Goal: Task Accomplishment & Management: Complete application form

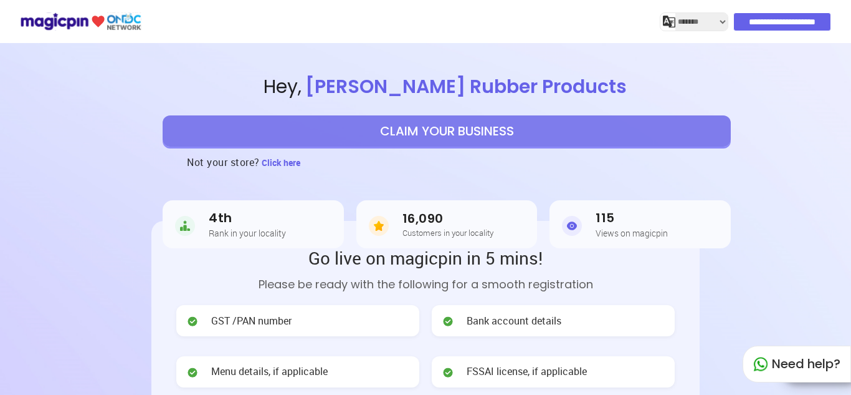
select select "*******"
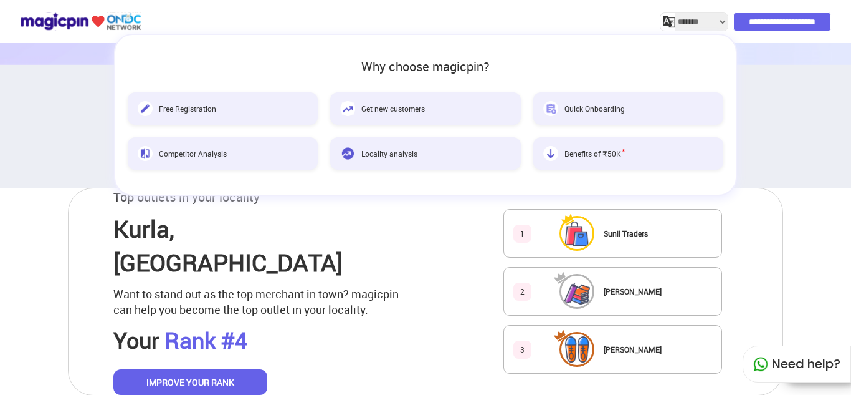
scroll to position [508, 0]
click at [406, 275] on div "Top outlets in your locality [GEOGRAPHIC_DATA] , [GEOGRAPHIC_DATA] Want to stan…" at bounding box center [425, 291] width 715 height 208
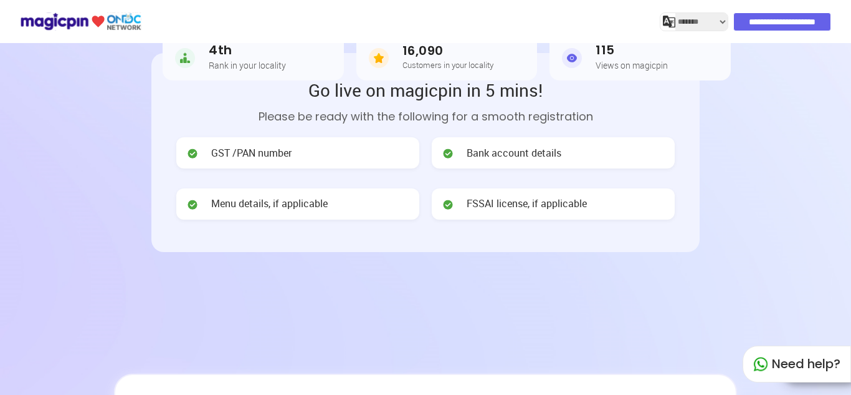
scroll to position [0, 0]
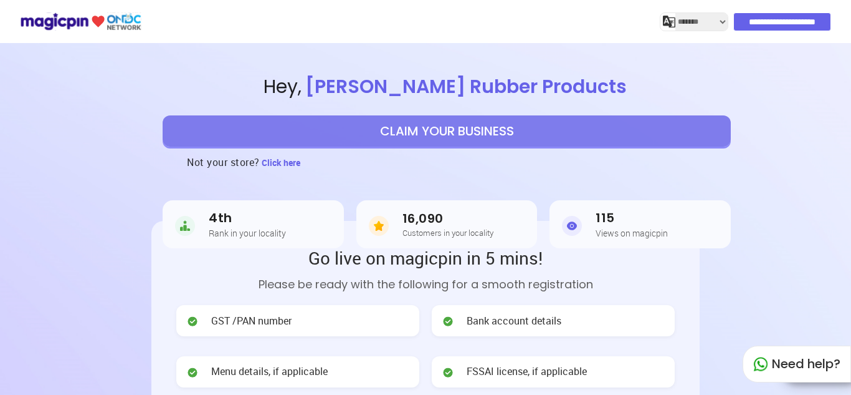
click at [449, 137] on button "CLAIM YOUR BUSINESS" at bounding box center [447, 130] width 568 height 31
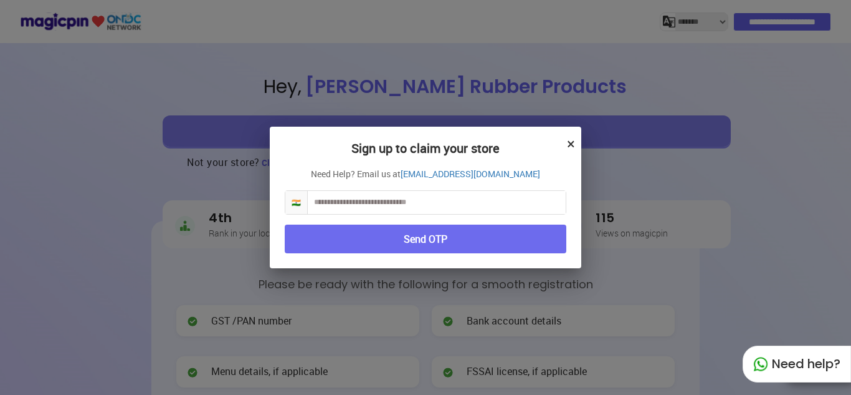
click at [434, 204] on input "text" at bounding box center [437, 202] width 258 height 23
type input "**********"
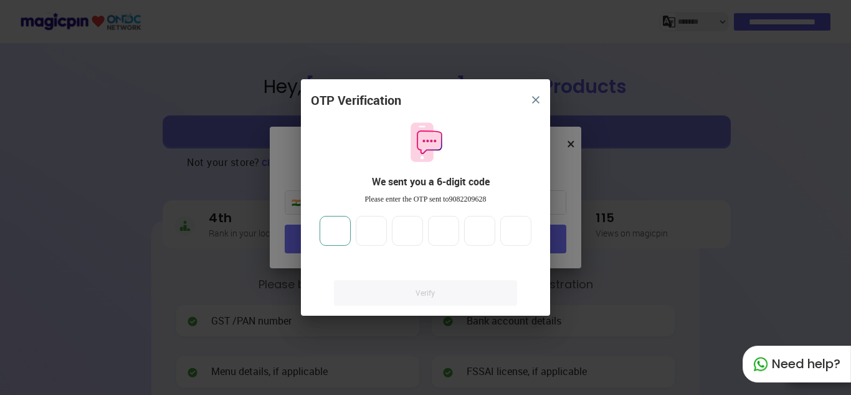
click at [324, 218] on input "number" at bounding box center [335, 231] width 31 height 30
type input "*"
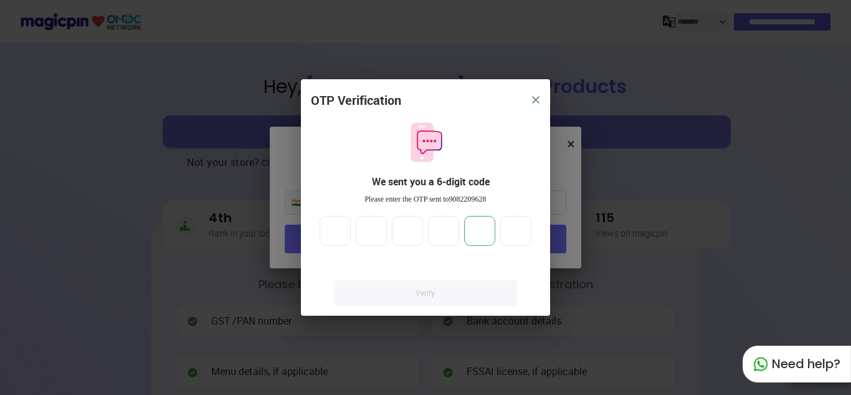
type input "*"
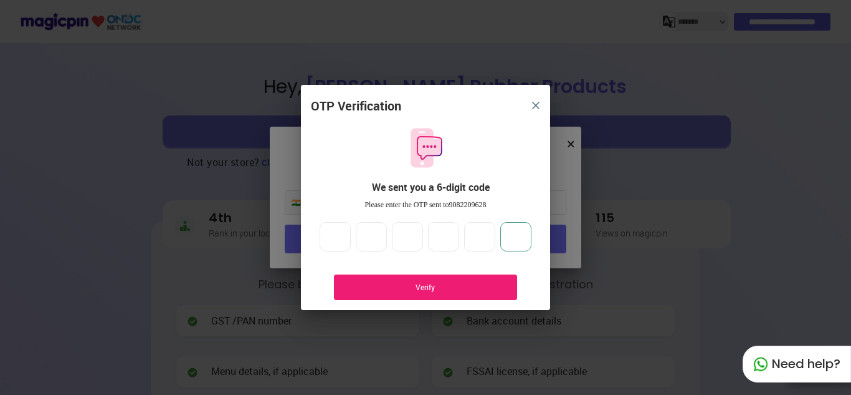
type input "*"
click at [372, 289] on div "Verify" at bounding box center [426, 287] width 146 height 11
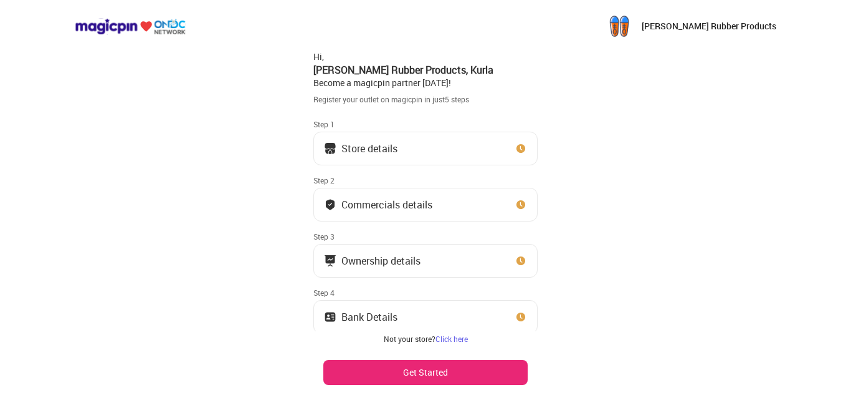
scroll to position [51, 0]
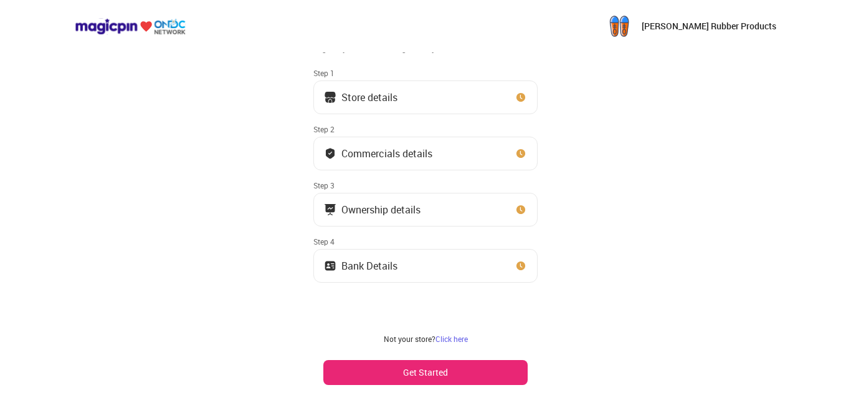
click at [391, 368] on button "Get Started" at bounding box center [426, 372] width 204 height 25
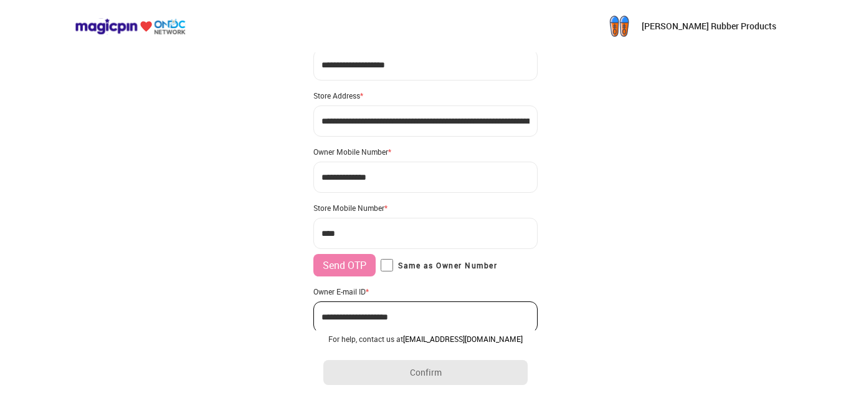
scroll to position [101, 0]
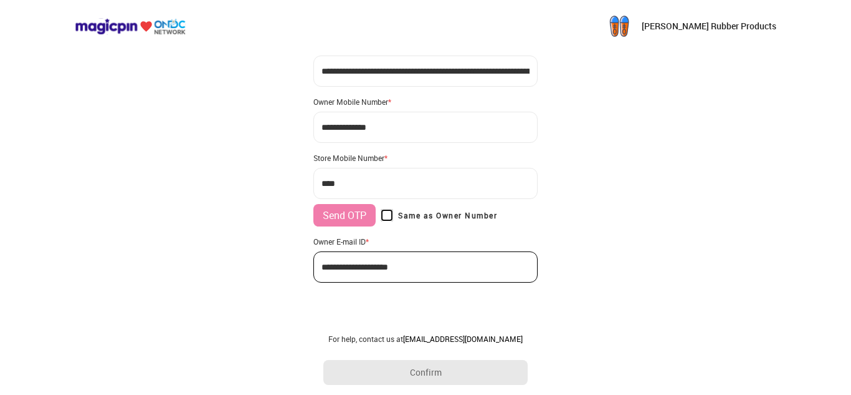
type input "**********"
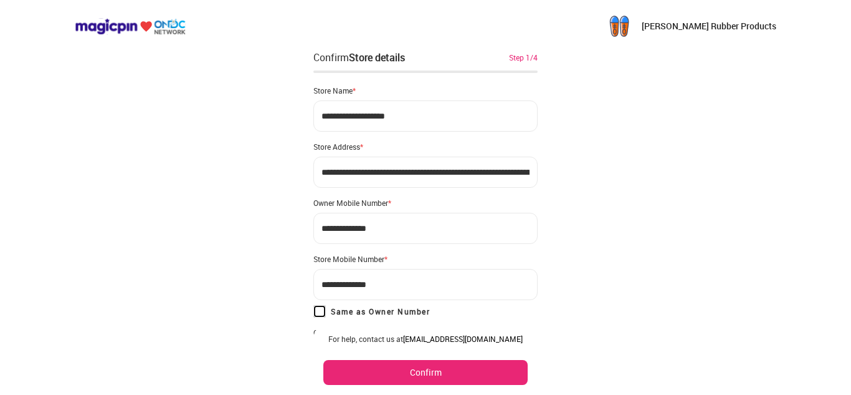
scroll to position [91, 0]
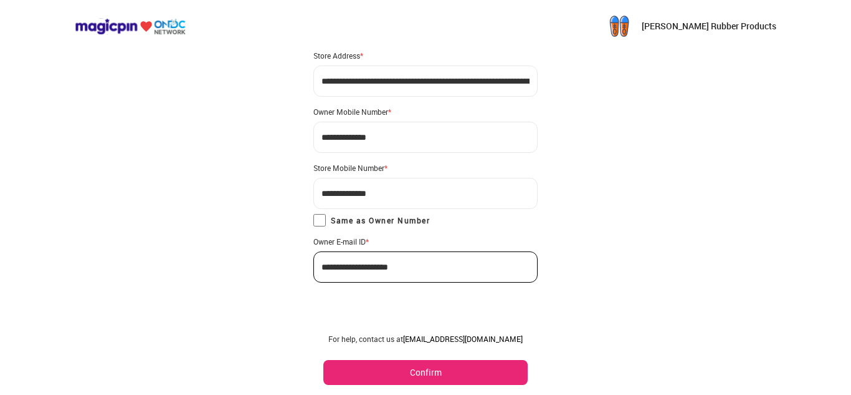
click at [375, 372] on button "Confirm" at bounding box center [426, 372] width 204 height 25
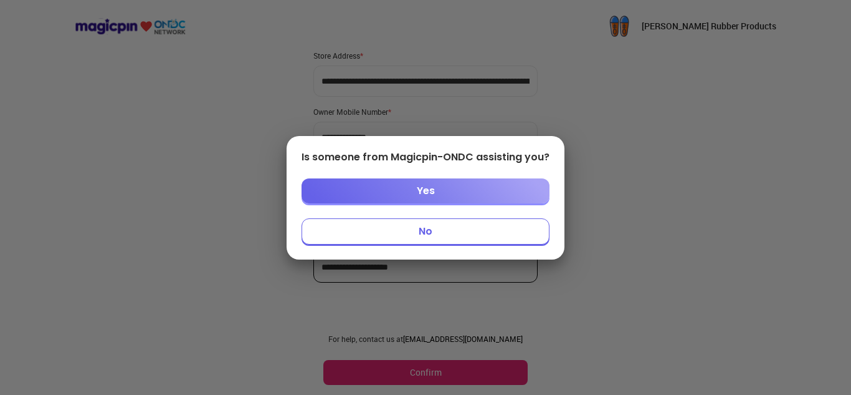
click at [385, 230] on button "No" at bounding box center [426, 231] width 248 height 26
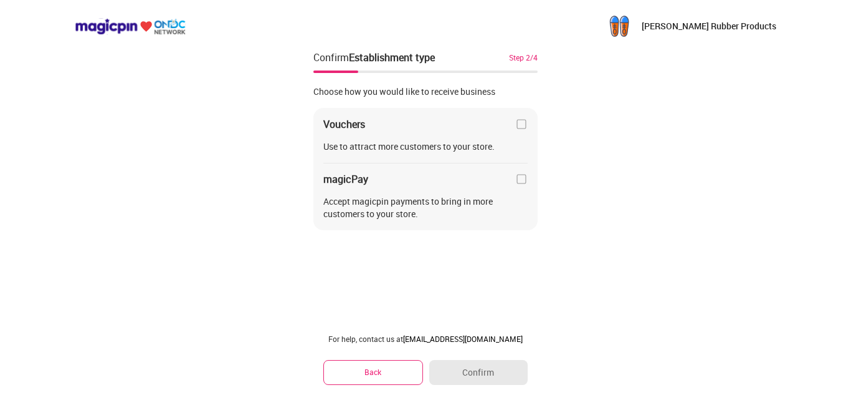
scroll to position [0, 0]
click at [524, 123] on img at bounding box center [521, 124] width 12 height 12
click at [457, 360] on button "Confirm" at bounding box center [478, 372] width 98 height 25
